Goal: Task Accomplishment & Management: Use online tool/utility

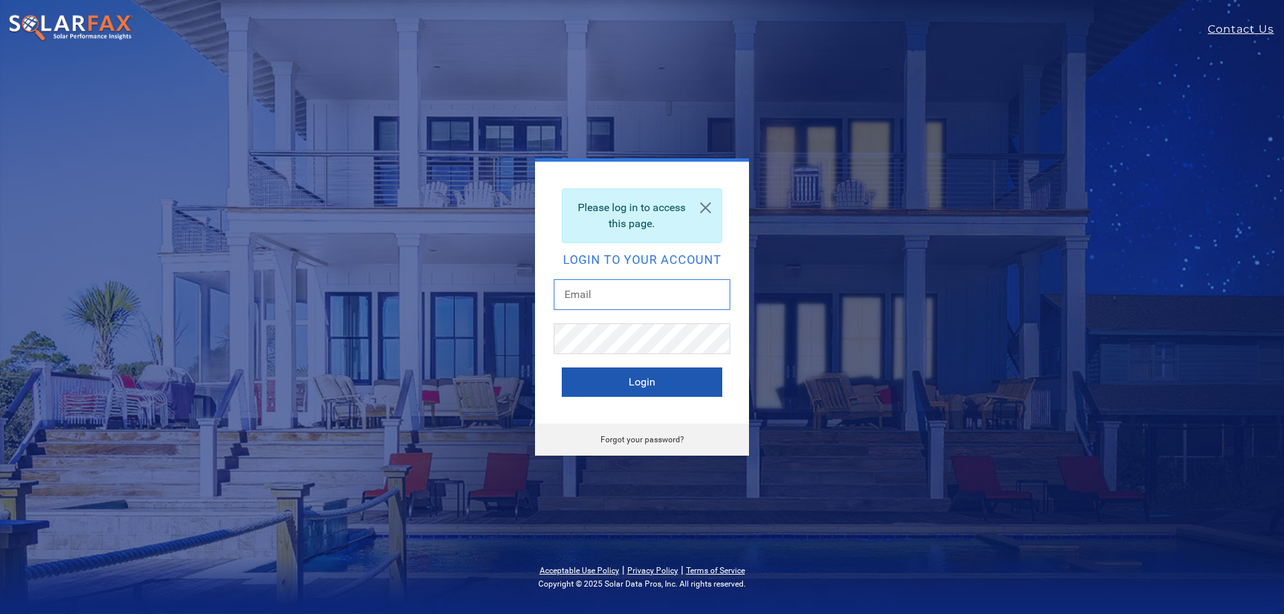
type input "[PERSON_NAME][EMAIL_ADDRESS][PERSON_NAME][DOMAIN_NAME]"
click at [628, 378] on button "Login" at bounding box center [642, 382] width 160 height 29
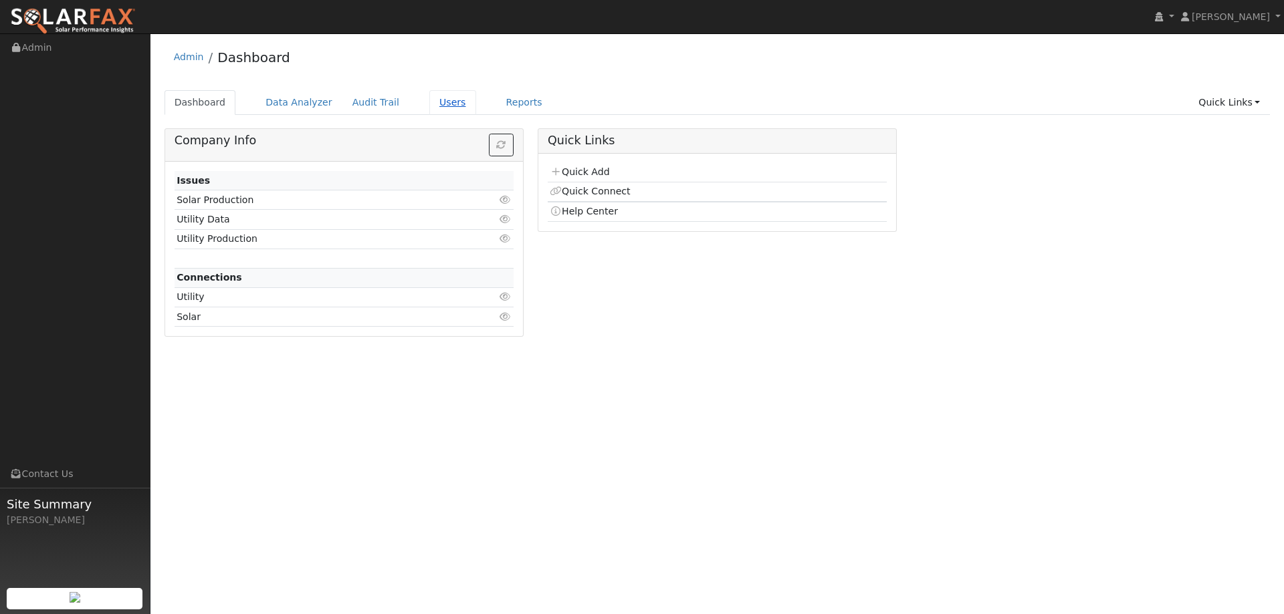
click at [442, 98] on link "Users" at bounding box center [452, 102] width 47 height 25
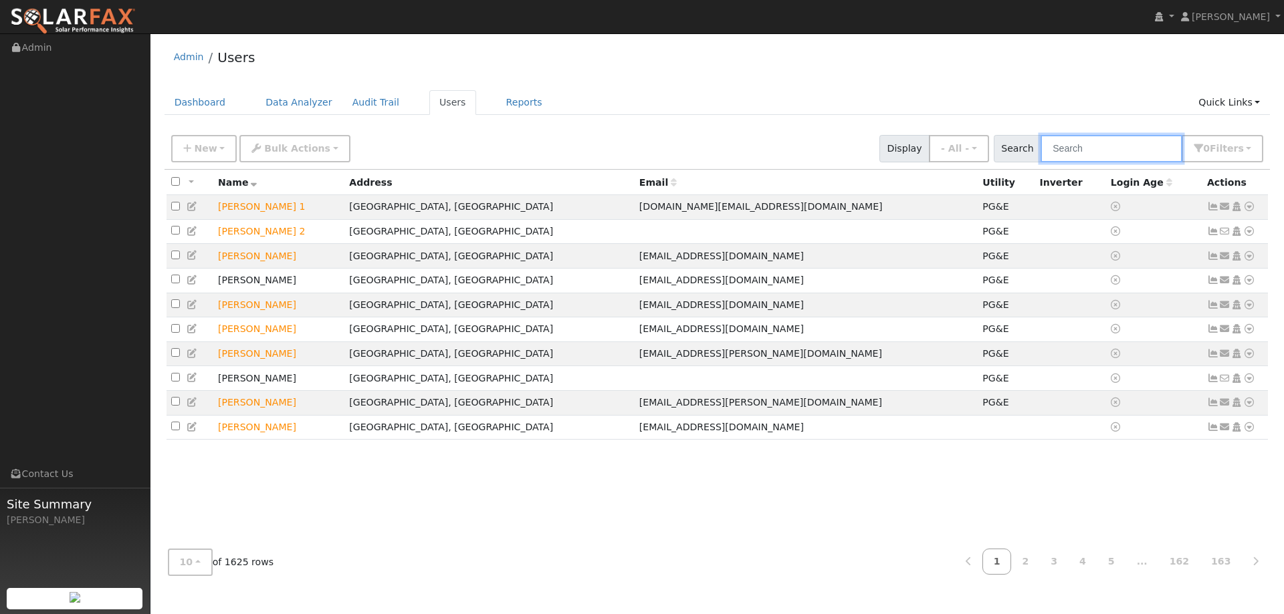
click at [1098, 156] on input "text" at bounding box center [1111, 148] width 142 height 27
click at [1079, 148] on input "text" at bounding box center [1111, 148] width 142 height 27
paste input "Hamed Zamani"
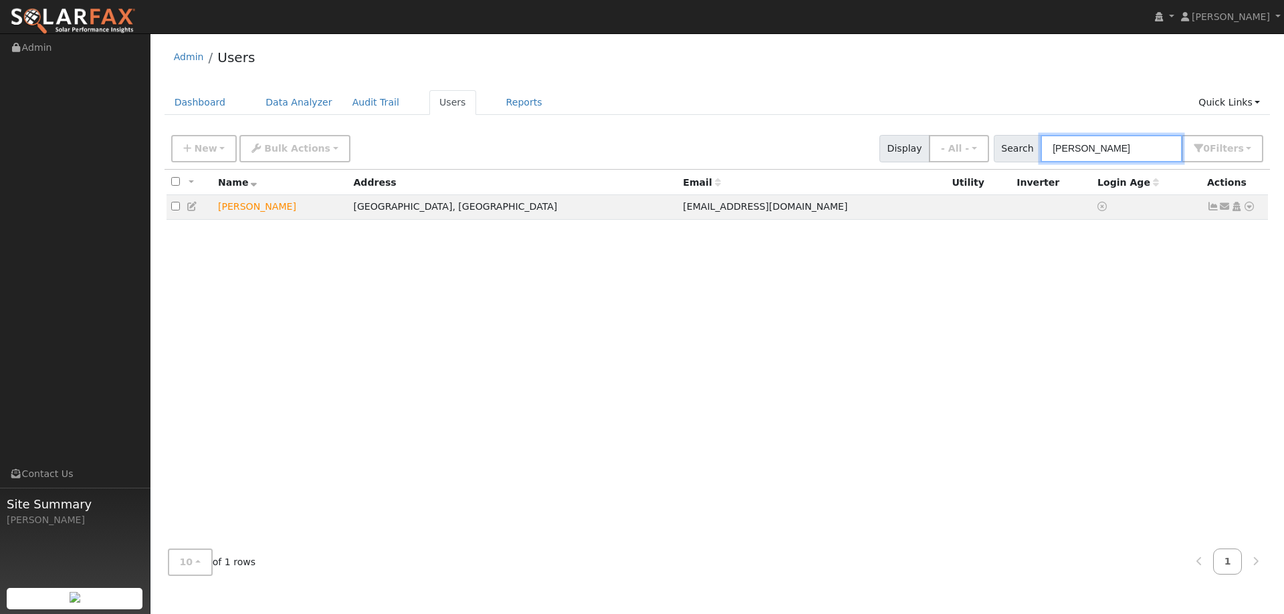
type input "Hamed Zamani"
click at [1252, 210] on icon at bounding box center [1249, 206] width 12 height 9
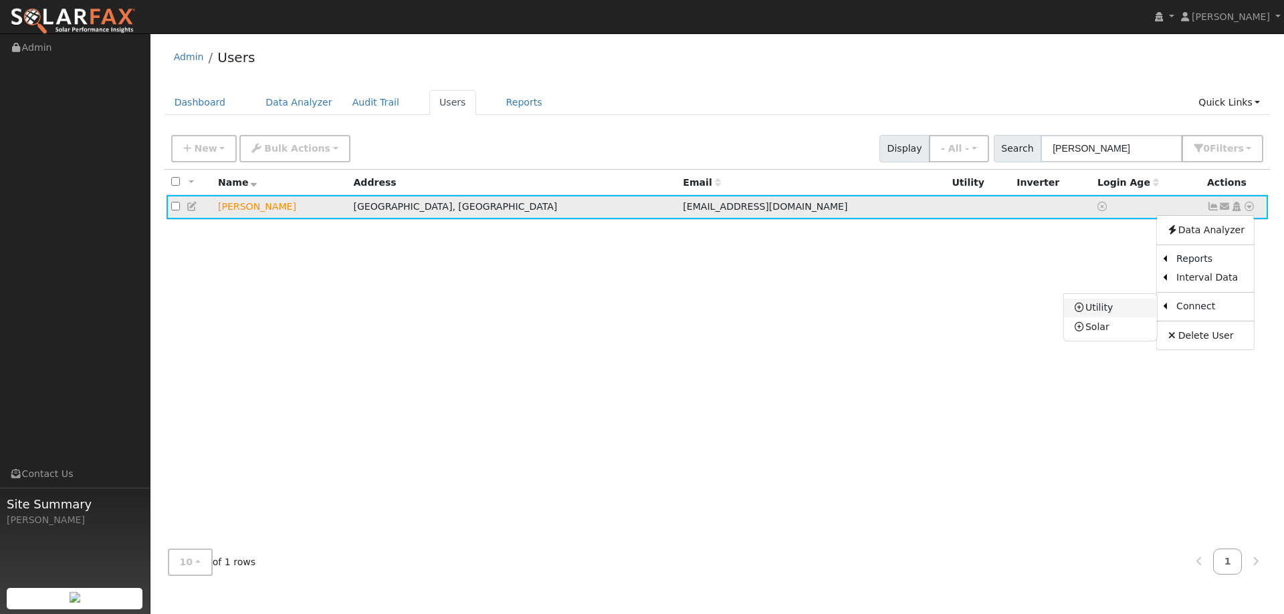
click at [1125, 313] on link "Utility" at bounding box center [1110, 308] width 93 height 19
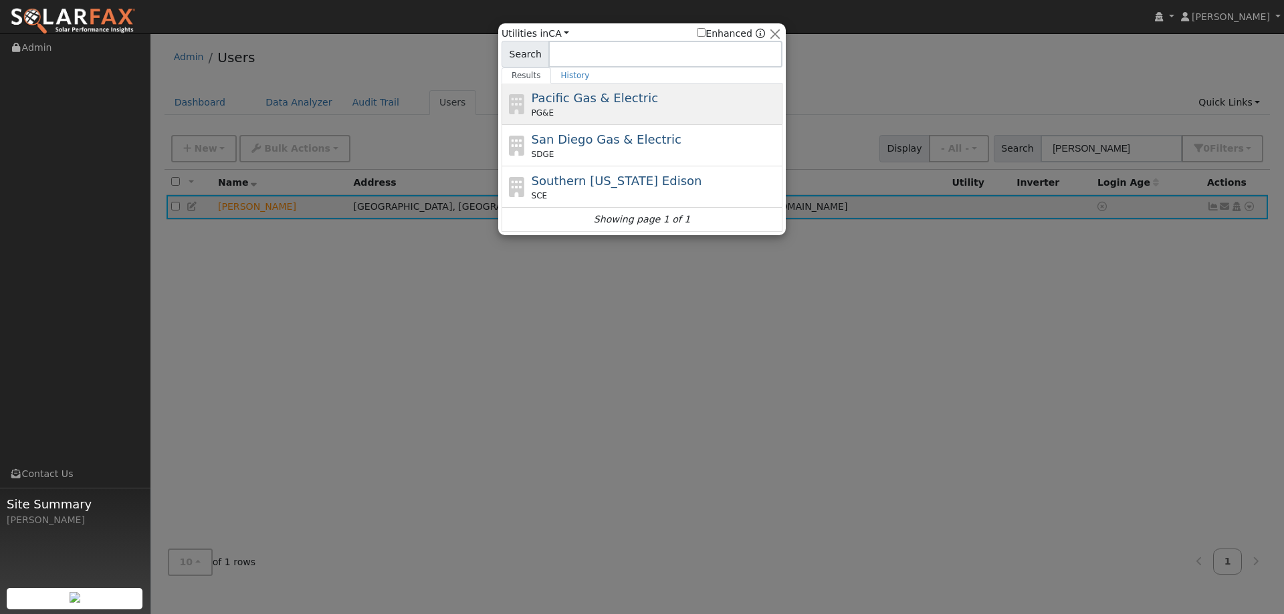
click at [593, 105] on span "Pacific Gas & Electric" at bounding box center [595, 98] width 126 height 14
